Goal: Task Accomplishment & Management: Complete application form

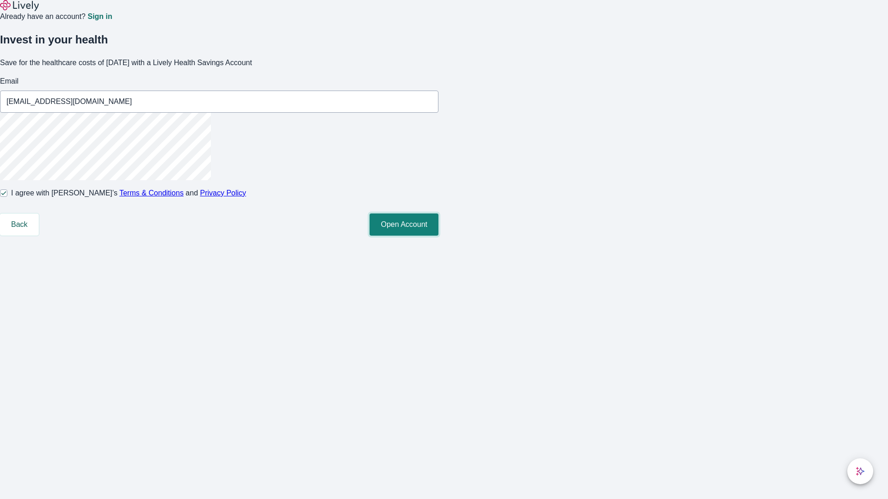
click at [438, 236] on button "Open Account" at bounding box center [403, 225] width 69 height 22
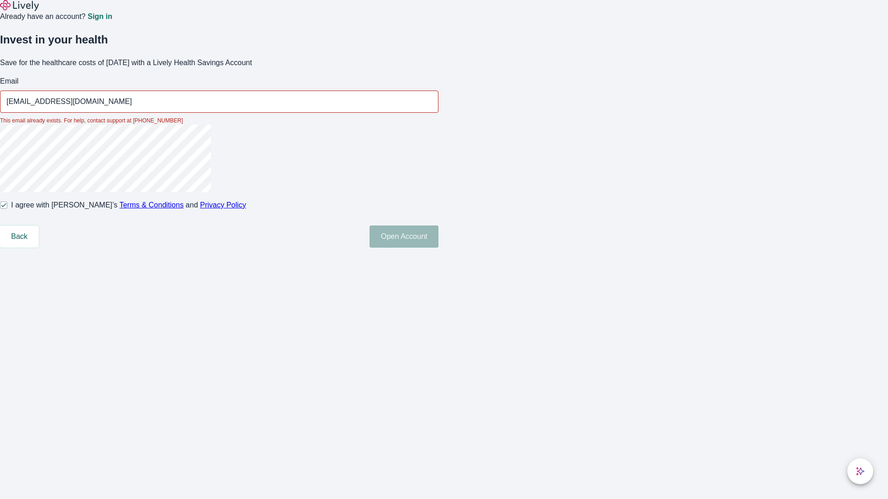
type input "Kenton_Roob30250819221714@hotmail.com"
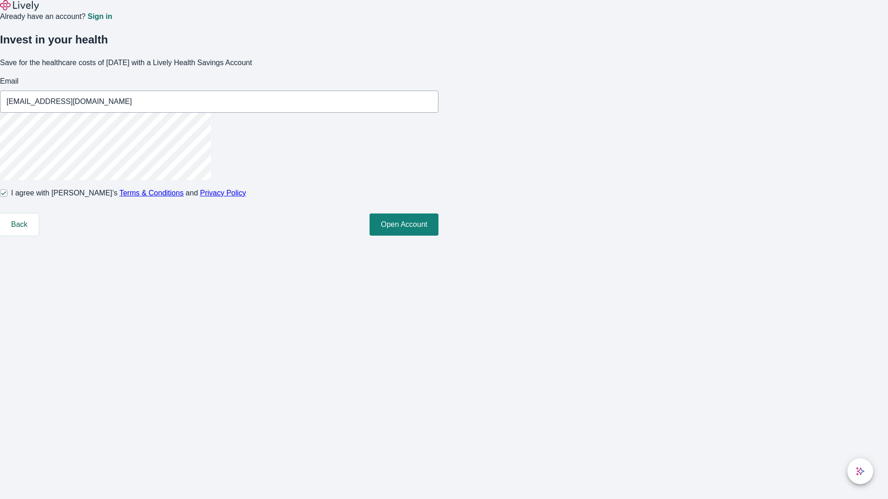
click at [7, 197] on input "I agree with Lively’s Terms & Conditions and Privacy Policy" at bounding box center [3, 193] width 7 height 7
checkbox input "false"
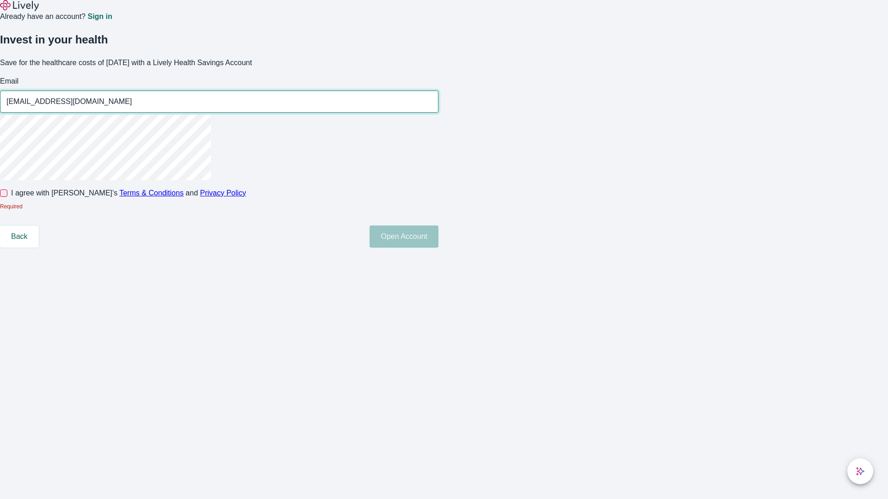
type input "Shanny72250819221714@yahoo.com"
click at [7, 197] on input "I agree with Lively’s Terms & Conditions and Privacy Policy" at bounding box center [3, 193] width 7 height 7
checkbox input "true"
click at [438, 248] on button "Open Account" at bounding box center [403, 237] width 69 height 22
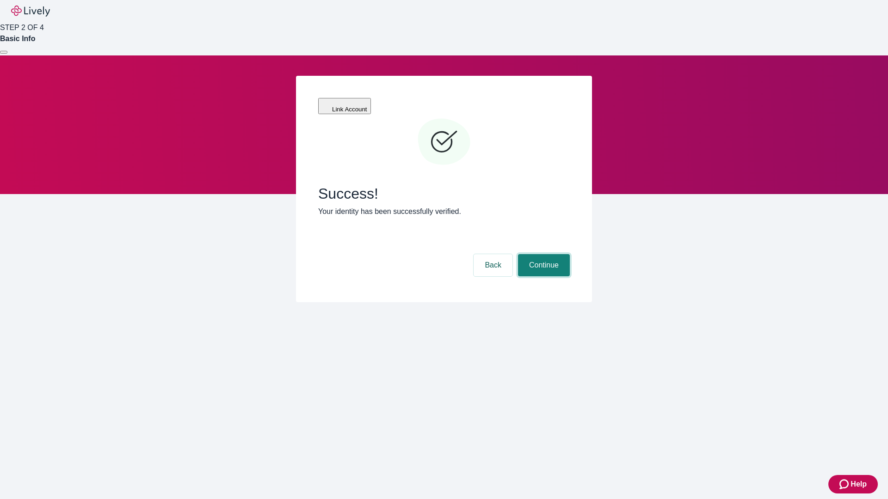
click at [542, 254] on button "Continue" at bounding box center [544, 265] width 52 height 22
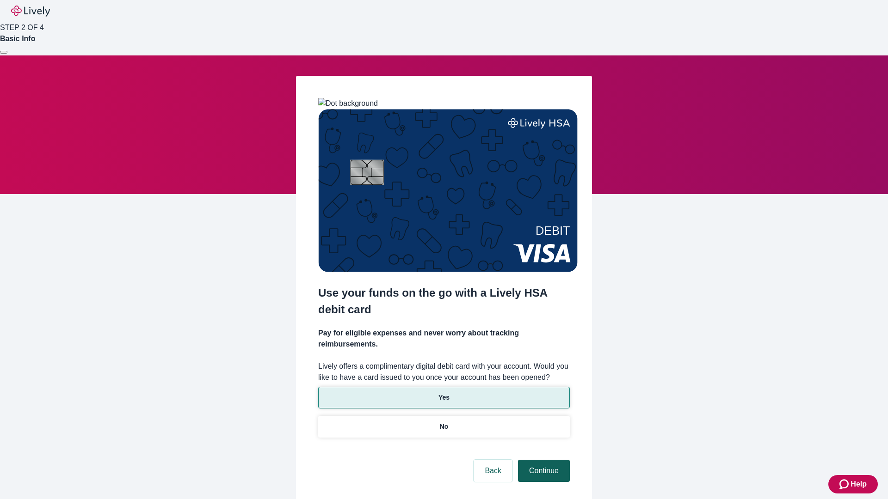
click at [443, 422] on p "No" at bounding box center [444, 427] width 9 height 10
click at [542, 460] on button "Continue" at bounding box center [544, 471] width 52 height 22
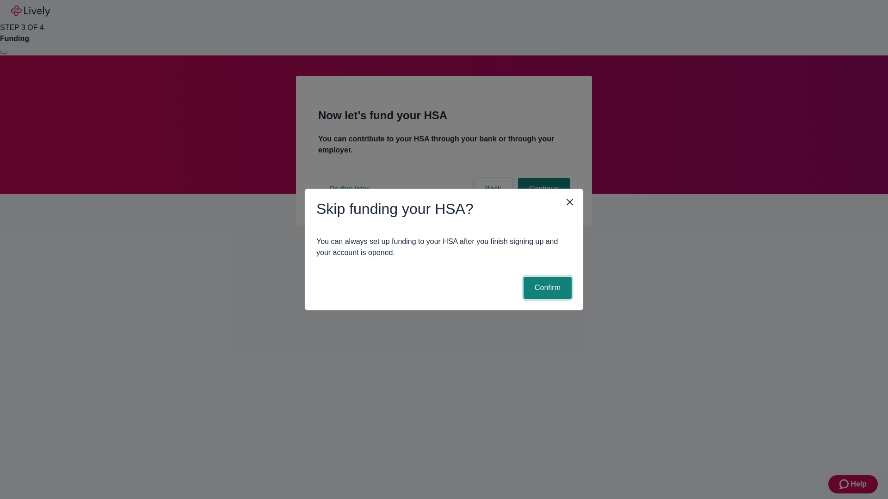
click at [546, 288] on button "Confirm" at bounding box center [547, 288] width 48 height 22
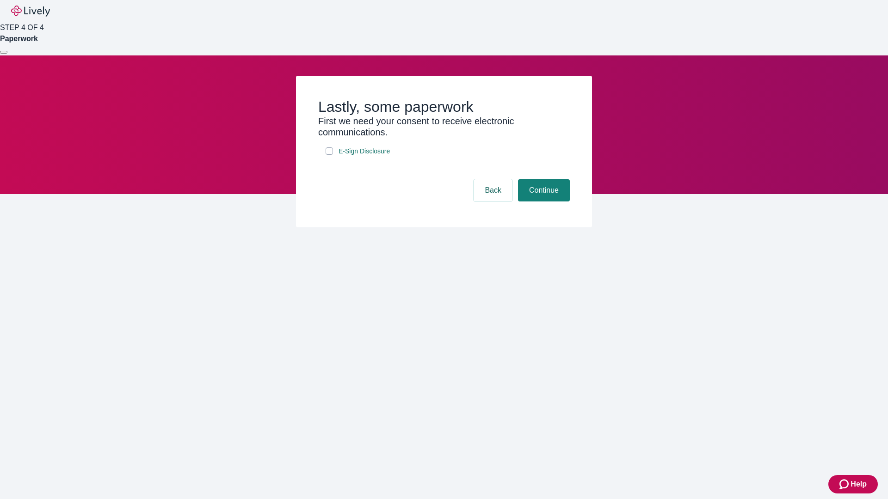
click at [329, 155] on input "E-Sign Disclosure" at bounding box center [329, 151] width 7 height 7
checkbox input "true"
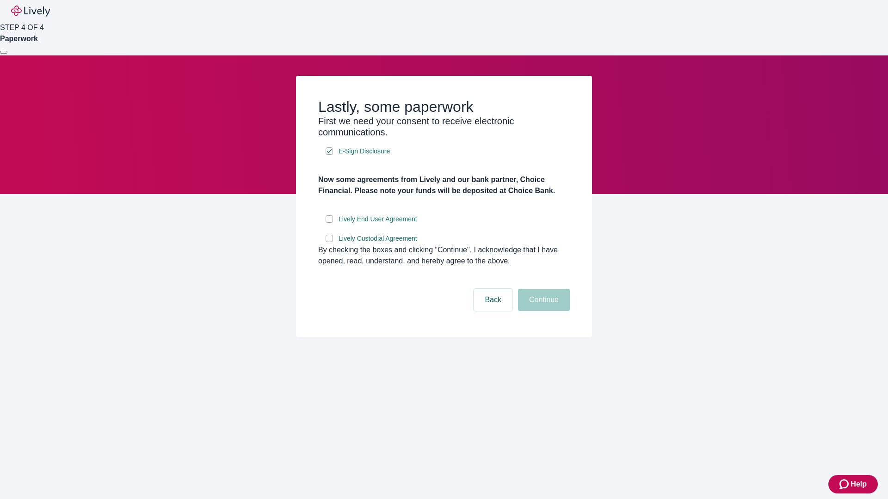
click at [329, 223] on input "Lively End User Agreement" at bounding box center [329, 218] width 7 height 7
checkbox input "true"
click at [329, 242] on input "Lively Custodial Agreement" at bounding box center [329, 238] width 7 height 7
checkbox input "true"
click at [542, 311] on button "Continue" at bounding box center [544, 300] width 52 height 22
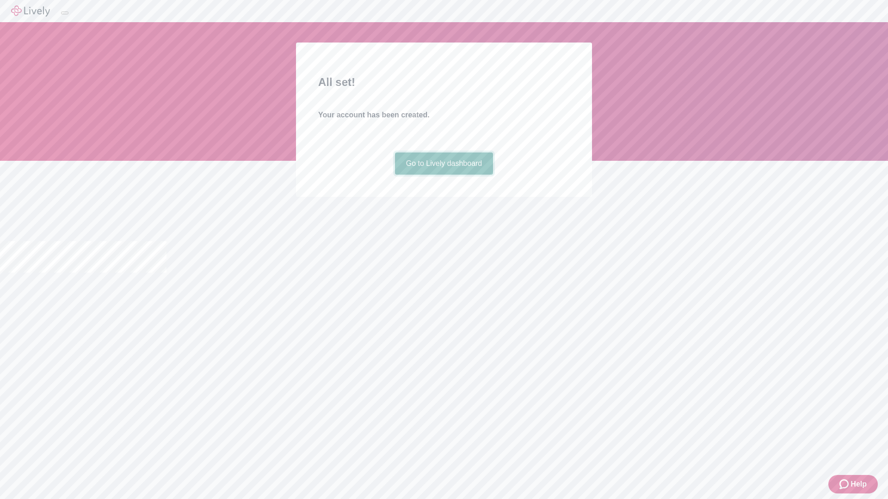
click at [443, 175] on link "Go to Lively dashboard" at bounding box center [444, 164] width 98 height 22
